Goal: Information Seeking & Learning: Check status

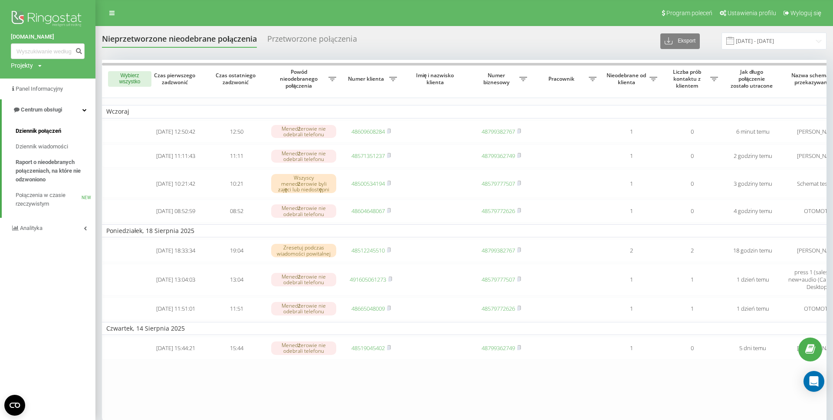
click at [36, 131] on span "Dziennik połączeń" at bounding box center [39, 131] width 46 height 9
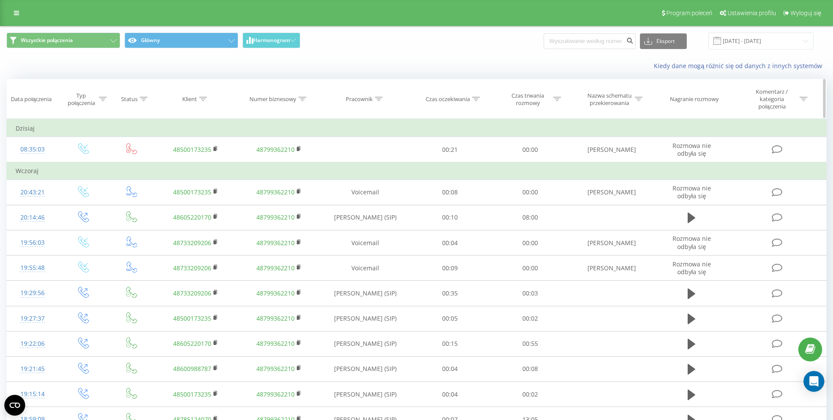
click at [367, 98] on div "Pracownik" at bounding box center [359, 98] width 27 height 7
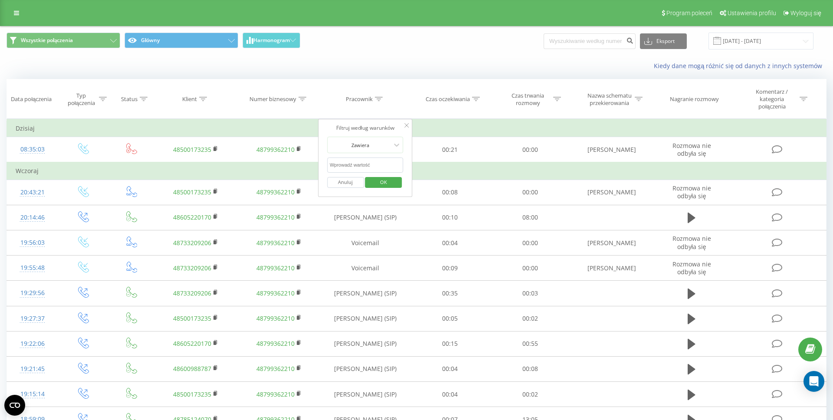
click at [351, 163] on input "text" at bounding box center [365, 164] width 76 height 15
type input "[PERSON_NAME]"
click at [383, 185] on span "OK" at bounding box center [383, 181] width 24 height 13
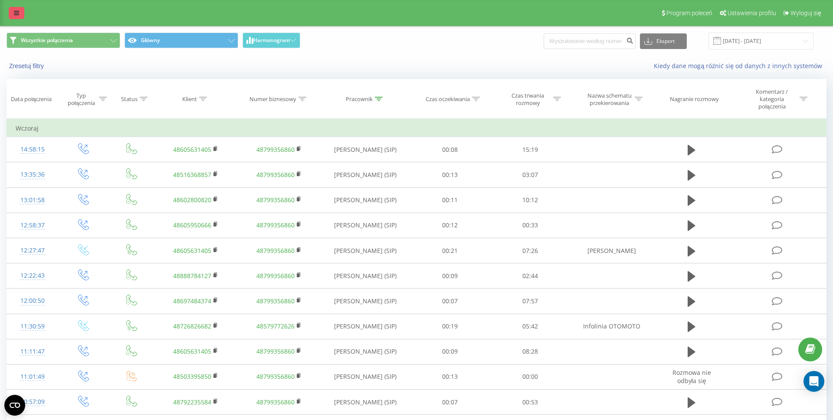
click at [16, 14] on icon at bounding box center [16, 13] width 5 height 6
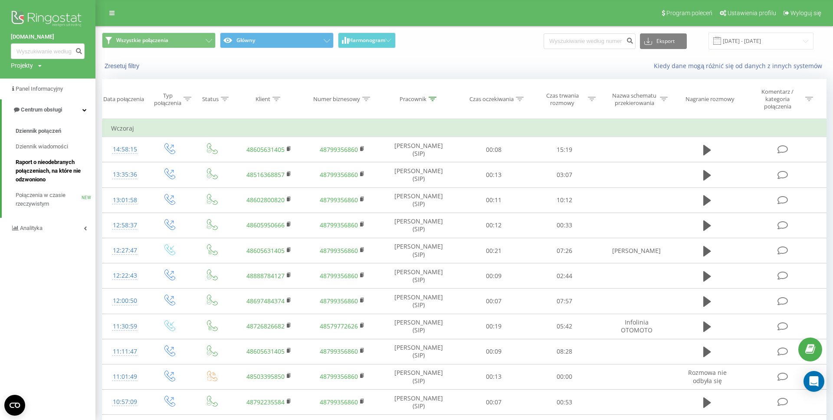
click at [32, 164] on span "Raport o nieodebranych połączeniach, na które nie odzwoniono" at bounding box center [53, 171] width 75 height 26
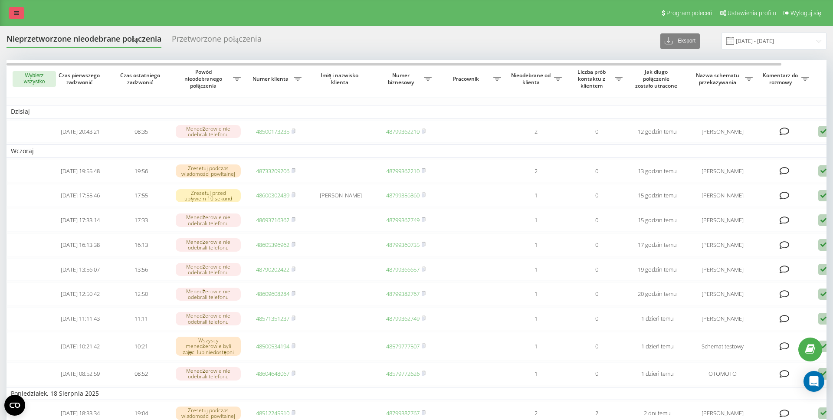
click at [21, 13] on link at bounding box center [17, 13] width 16 height 12
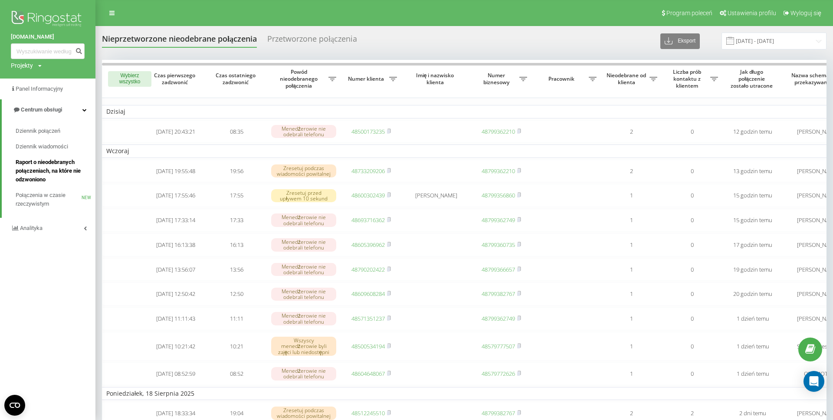
click at [52, 164] on span "Raport o nieodebranych połączeniach, na które nie odzwoniono" at bounding box center [53, 171] width 75 height 26
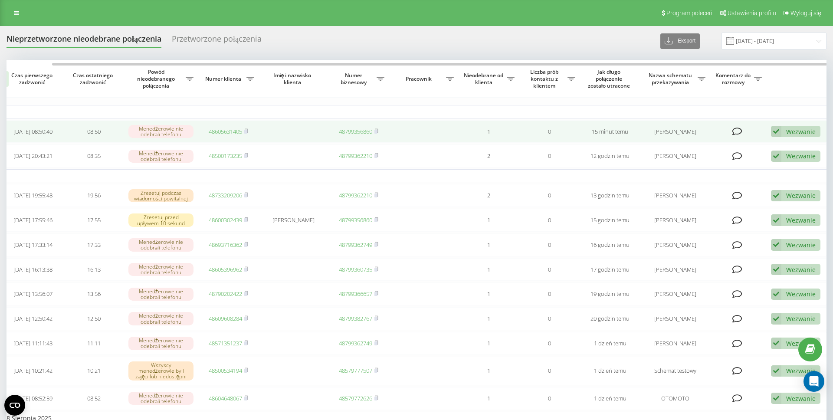
scroll to position [0, 48]
click at [782, 132] on div "Wezwanie Nie udało się skontaktować Skontaktowano się z klientem za pomocą inne…" at bounding box center [794, 132] width 49 height 12
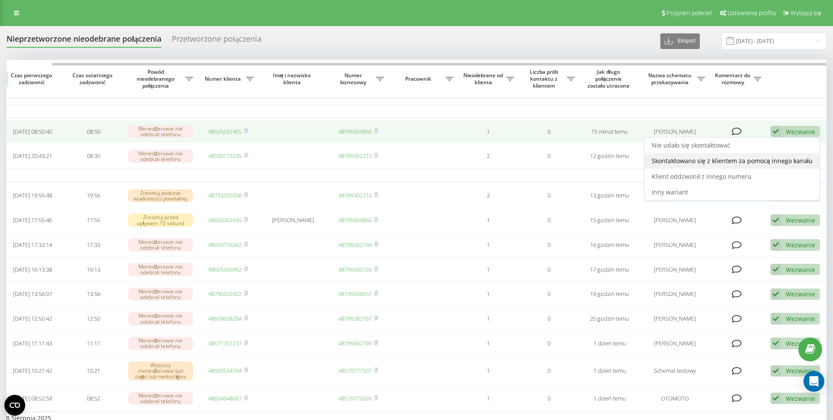
click at [756, 161] on span "Skontaktowano się z klientem za pomocą innego kanału" at bounding box center [731, 161] width 161 height 8
